Goal: Task Accomplishment & Management: Complete application form

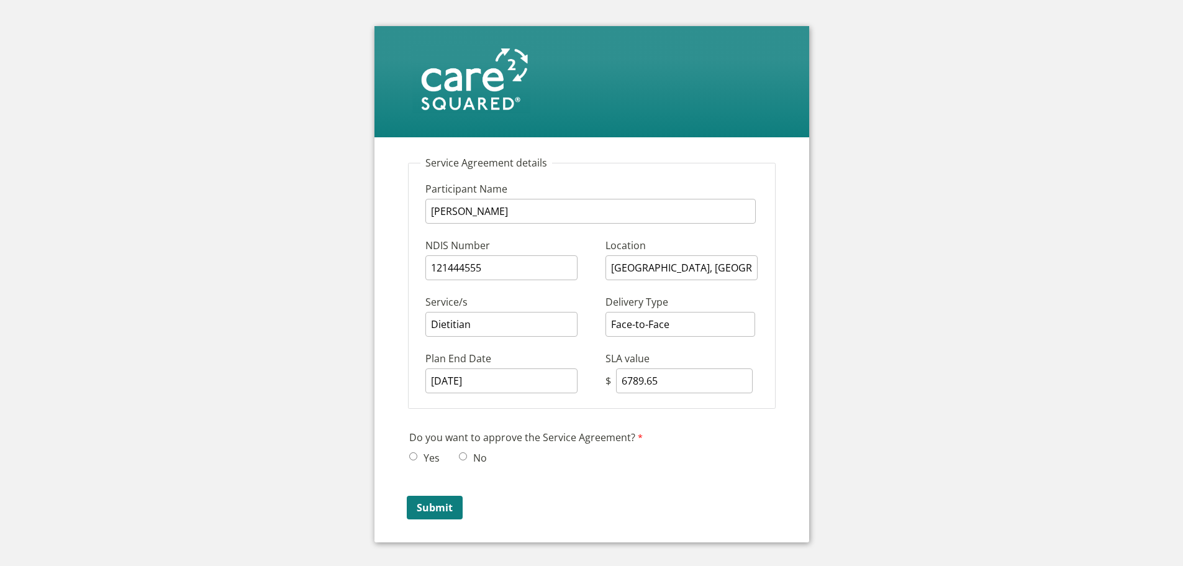
click at [416, 453] on input "Yes" at bounding box center [413, 456] width 8 height 8
radio input "true"
click at [435, 508] on input "Submit" at bounding box center [435, 508] width 56 height 24
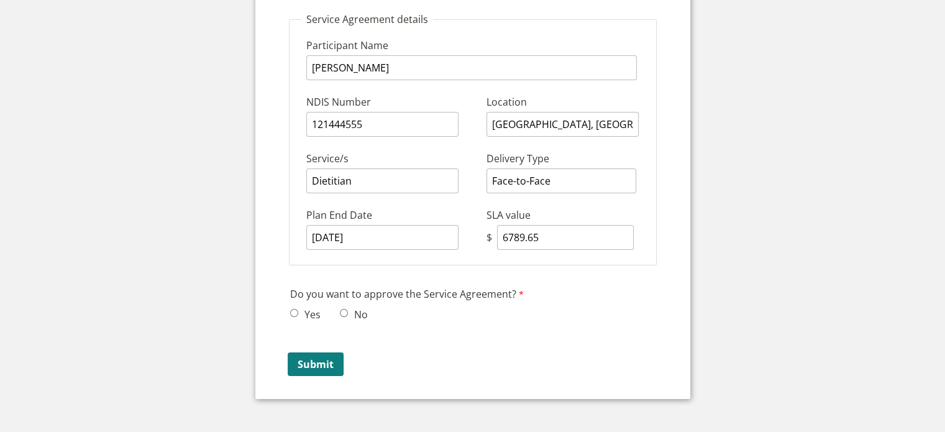
scroll to position [186, 0]
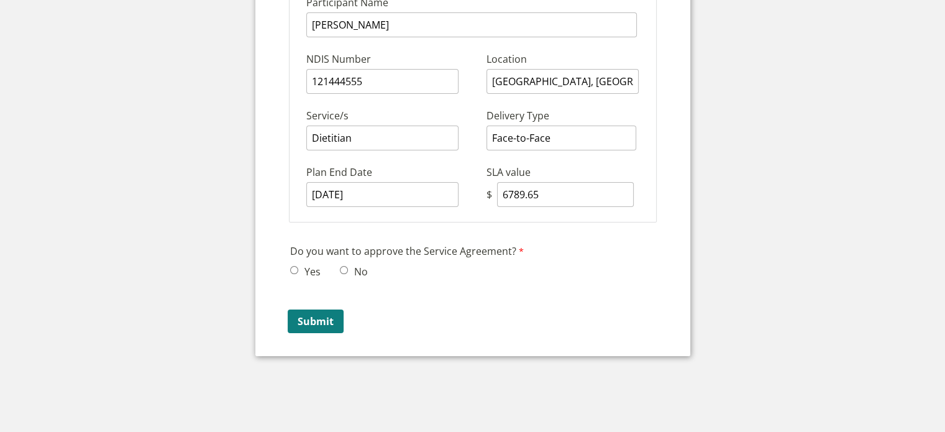
click at [296, 266] on input "Yes" at bounding box center [294, 270] width 8 height 8
radio input "true"
click at [313, 316] on input "Submit" at bounding box center [316, 321] width 56 height 24
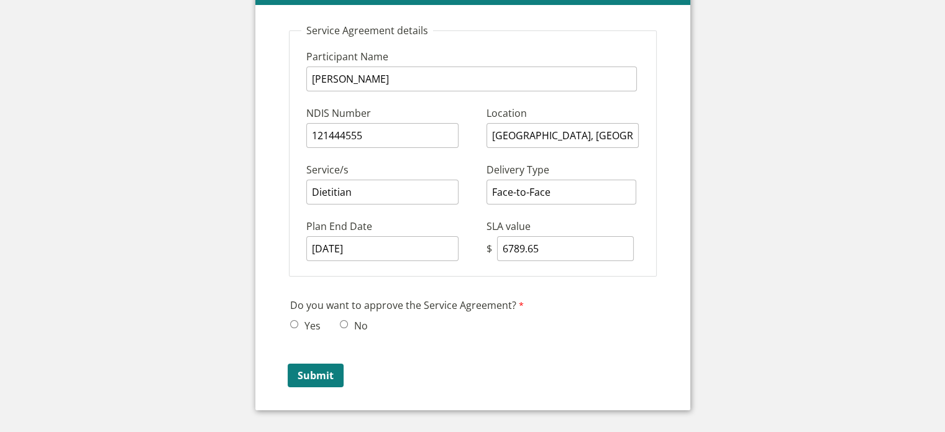
scroll to position [186, 0]
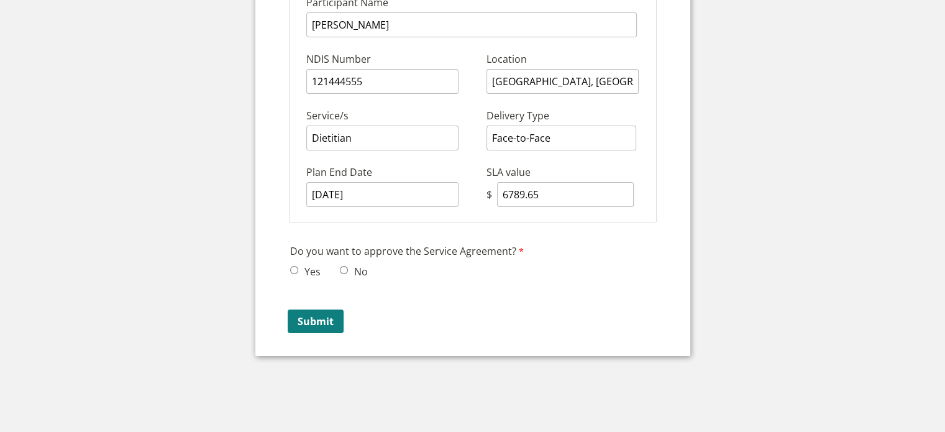
click at [293, 266] on input "Yes" at bounding box center [294, 270] width 8 height 8
radio input "true"
click at [311, 312] on input "Submit" at bounding box center [316, 321] width 56 height 24
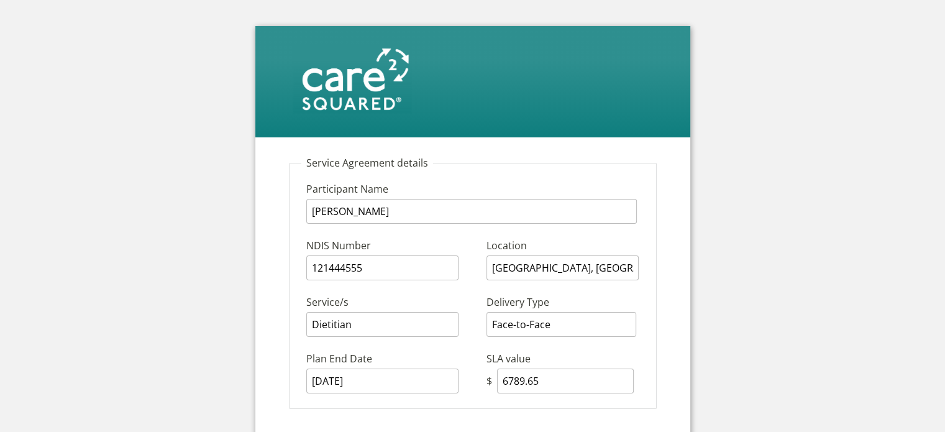
click at [425, 166] on legend "Service Agreement details" at bounding box center [367, 163] width 132 height 14
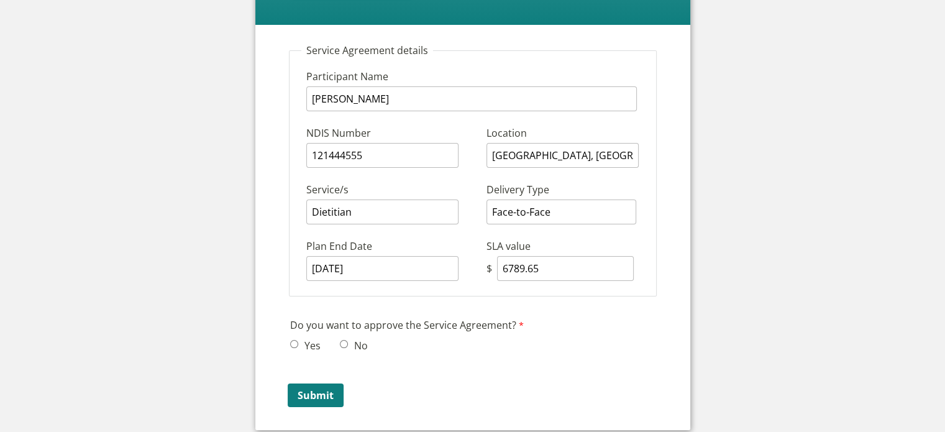
scroll to position [186, 0]
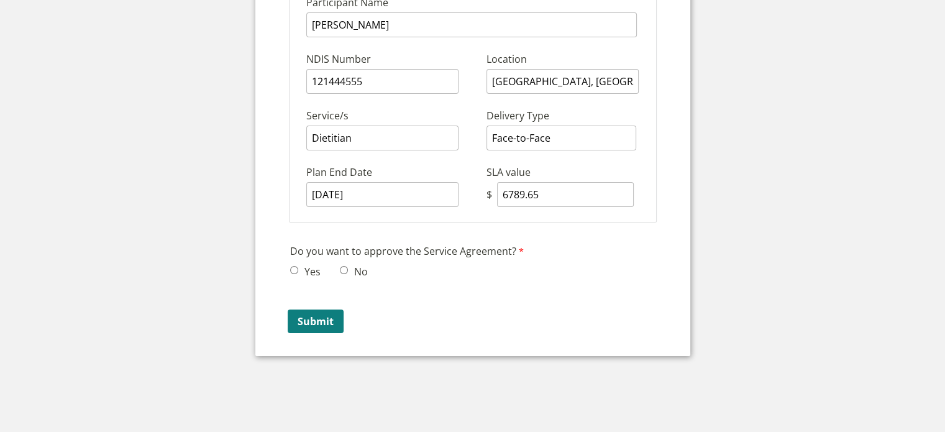
click at [291, 266] on input "Yes" at bounding box center [294, 270] width 8 height 8
radio input "true"
click at [315, 316] on input "Submit" at bounding box center [316, 321] width 56 height 24
